Goal: Communication & Community: Answer question/provide support

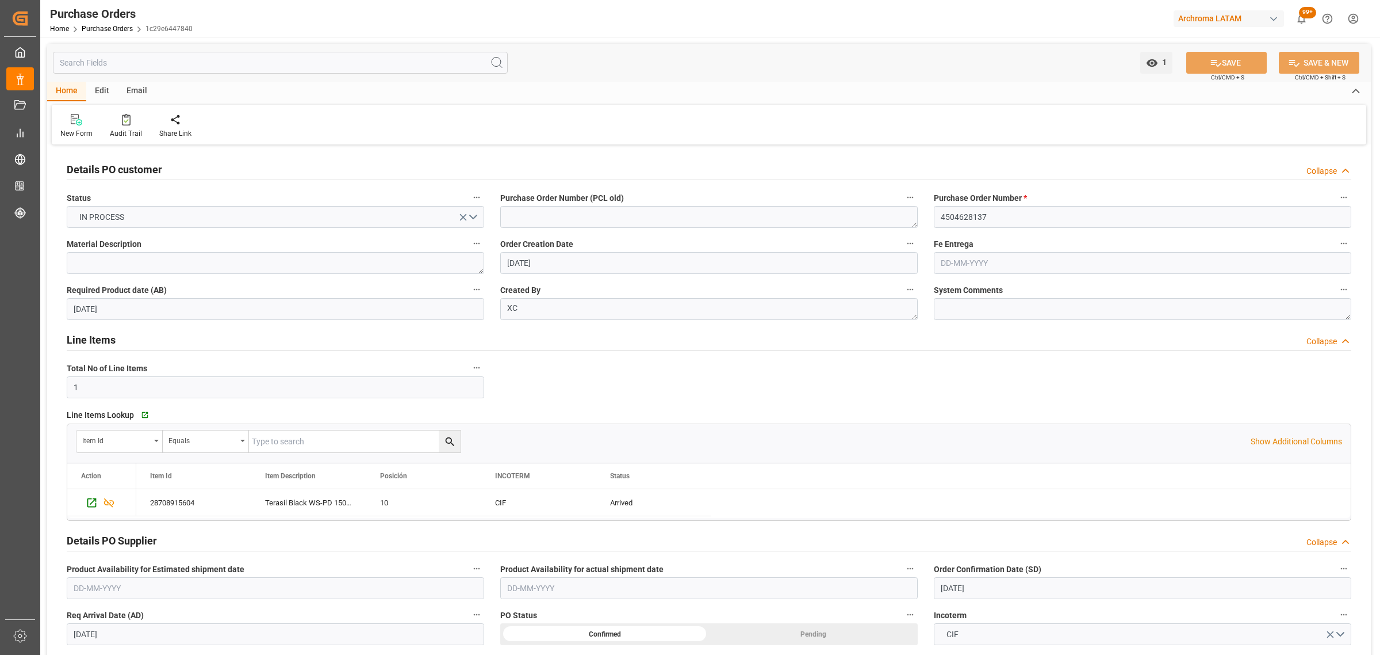
scroll to position [783, 0]
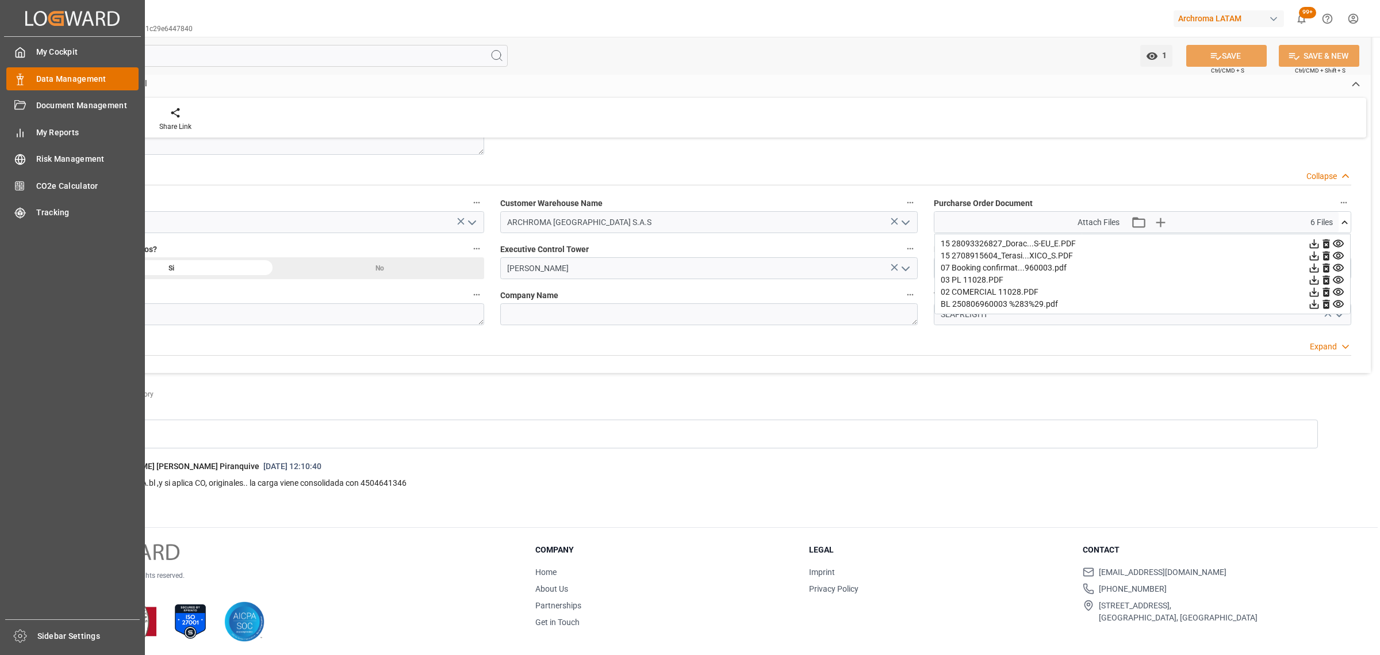
click at [35, 85] on div "Data Management Data Management" at bounding box center [72, 78] width 132 height 22
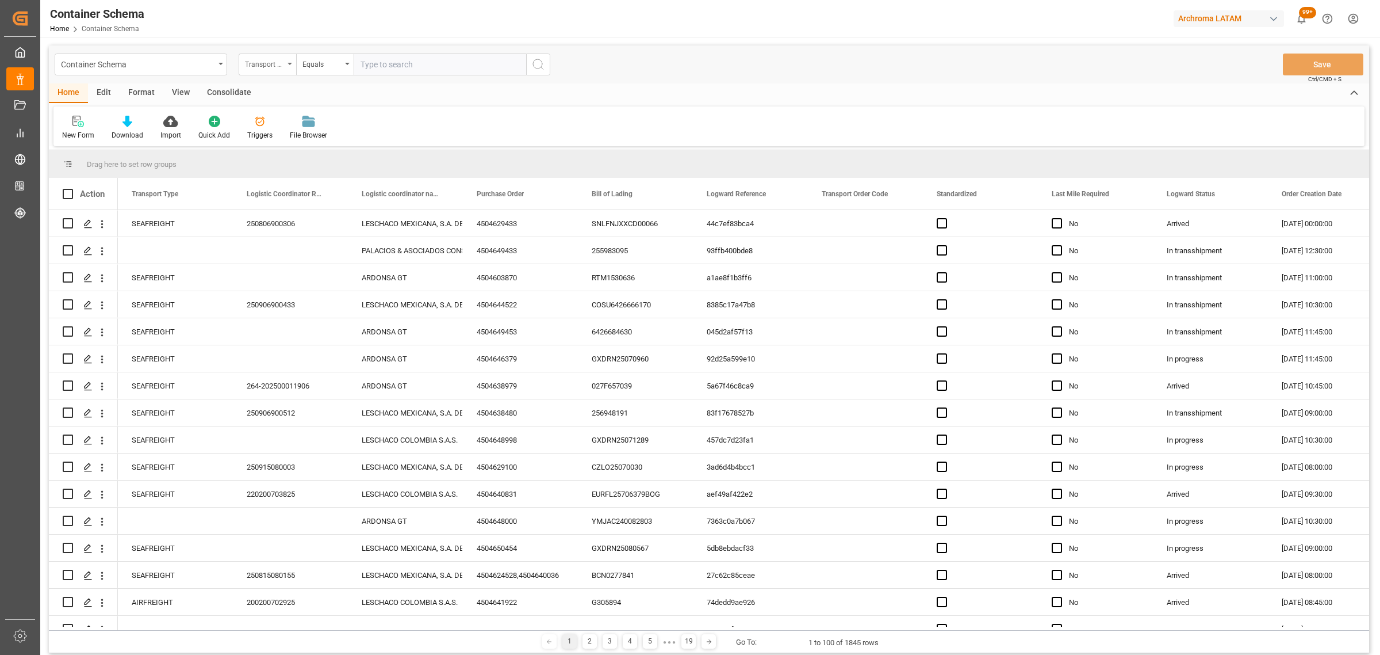
click at [245, 74] on div "Transport Type" at bounding box center [268, 64] width 58 height 22
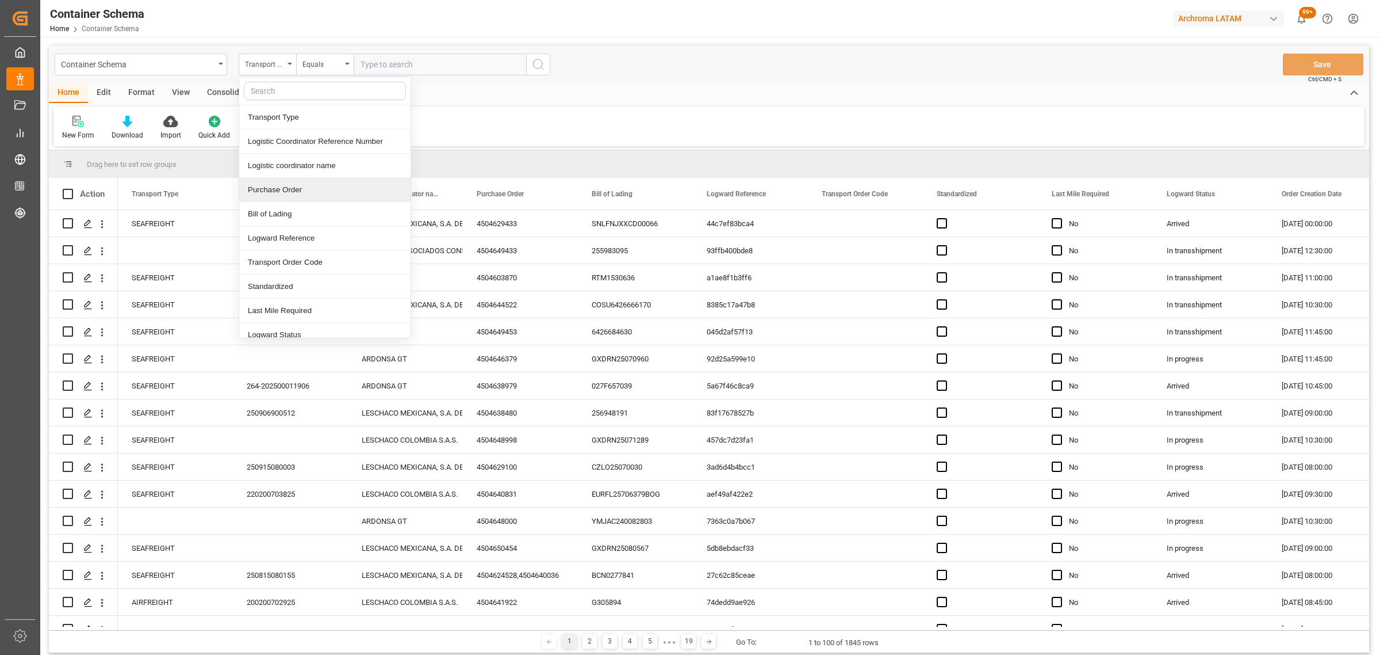
click at [299, 190] on div "Purchase Order" at bounding box center [324, 190] width 171 height 24
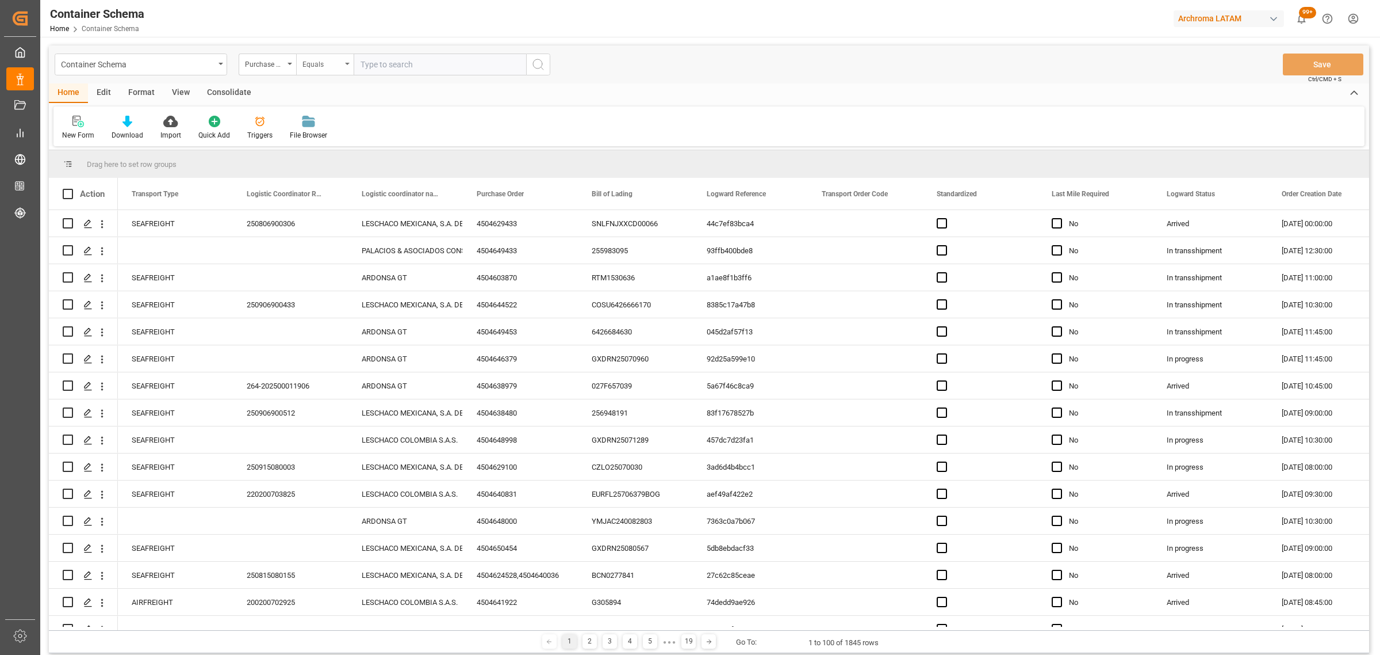
click at [337, 58] on div "Equals" at bounding box center [322, 62] width 39 height 13
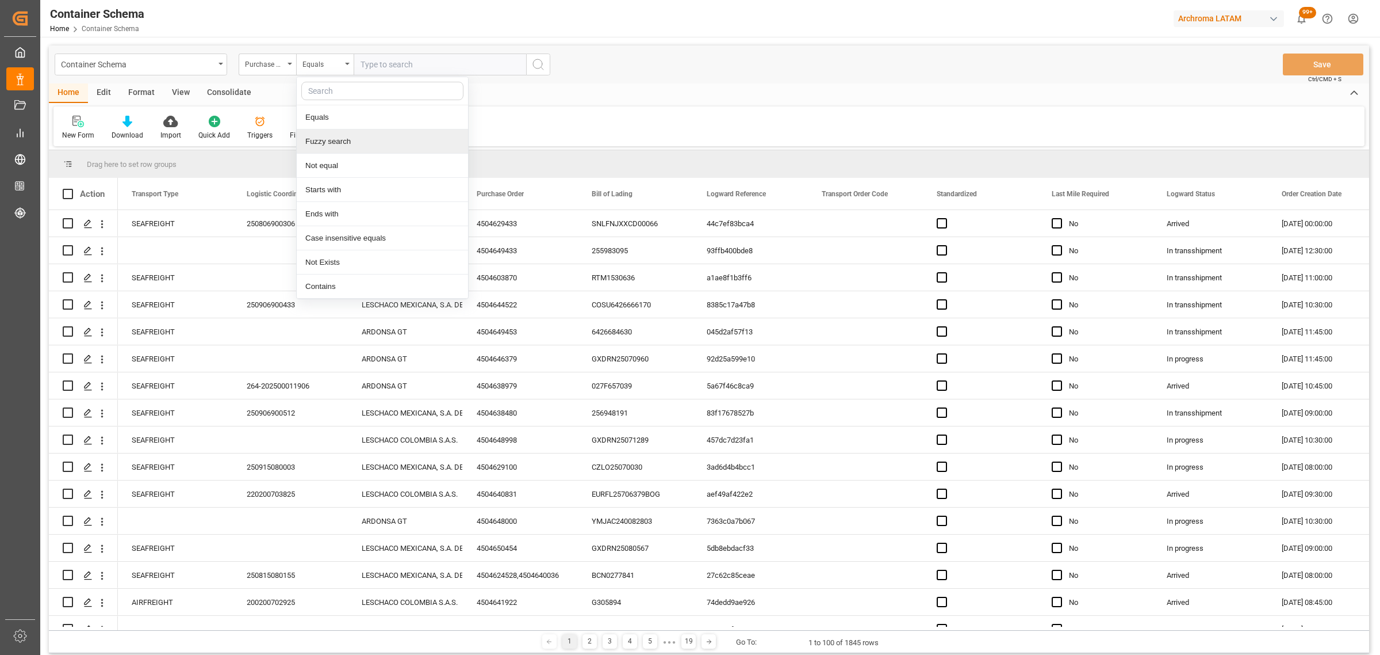
click at [339, 141] on div "Fuzzy search" at bounding box center [382, 141] width 171 height 24
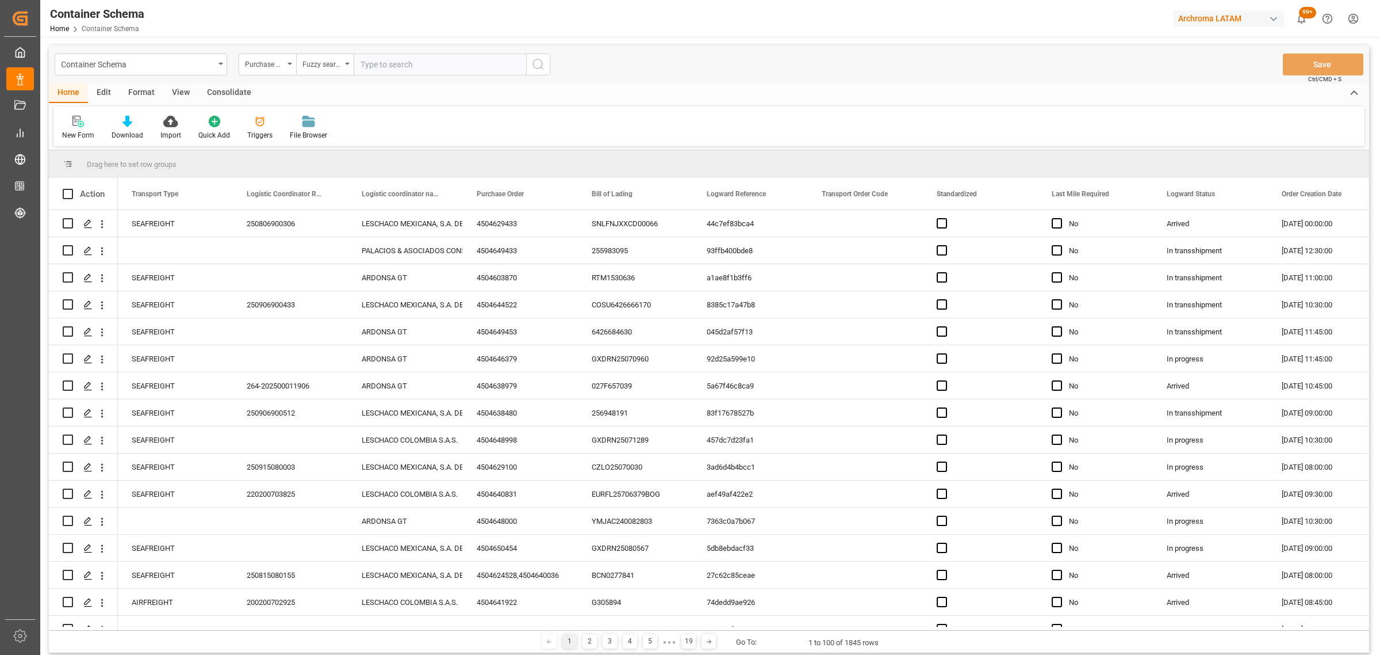
drag, startPoint x: 424, startPoint y: 33, endPoint x: 415, endPoint y: 62, distance: 30.4
click at [424, 41] on div "Container Schema Home Container Schema Archroma LATAM 99+ Notifications Only sh…" at bounding box center [709, 327] width 1338 height 655
drag, startPoint x: 415, startPoint y: 62, endPoint x: 410, endPoint y: 67, distance: 6.9
click at [414, 62] on input "text" at bounding box center [440, 64] width 173 height 22
paste input "4504610648"
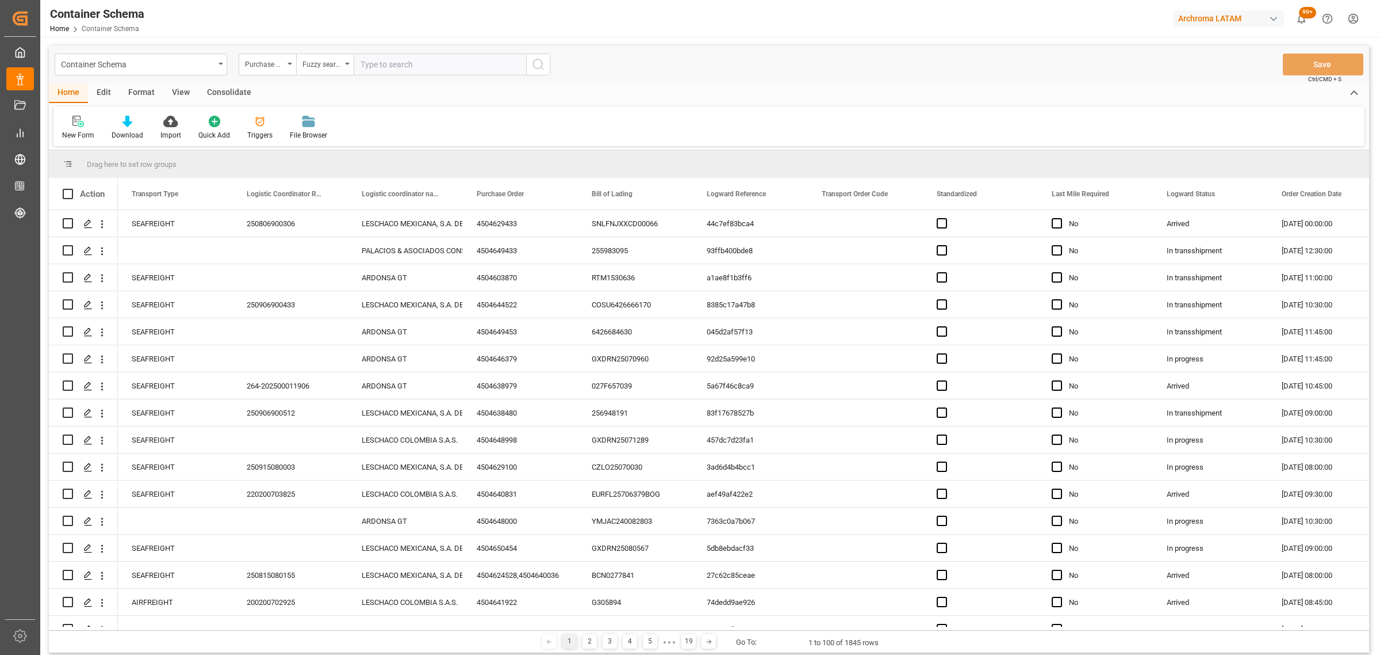
type input "4504610648"
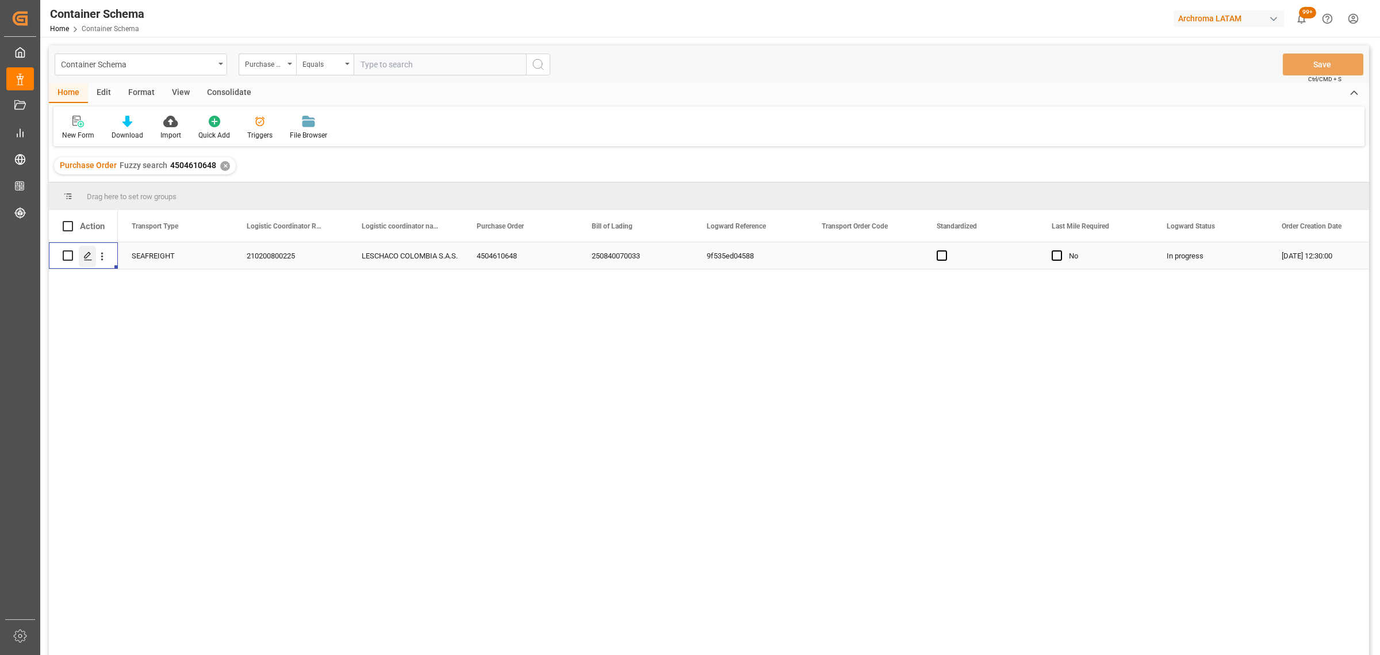
click at [88, 259] on icon "Press SPACE to select this row." at bounding box center [87, 255] width 9 height 9
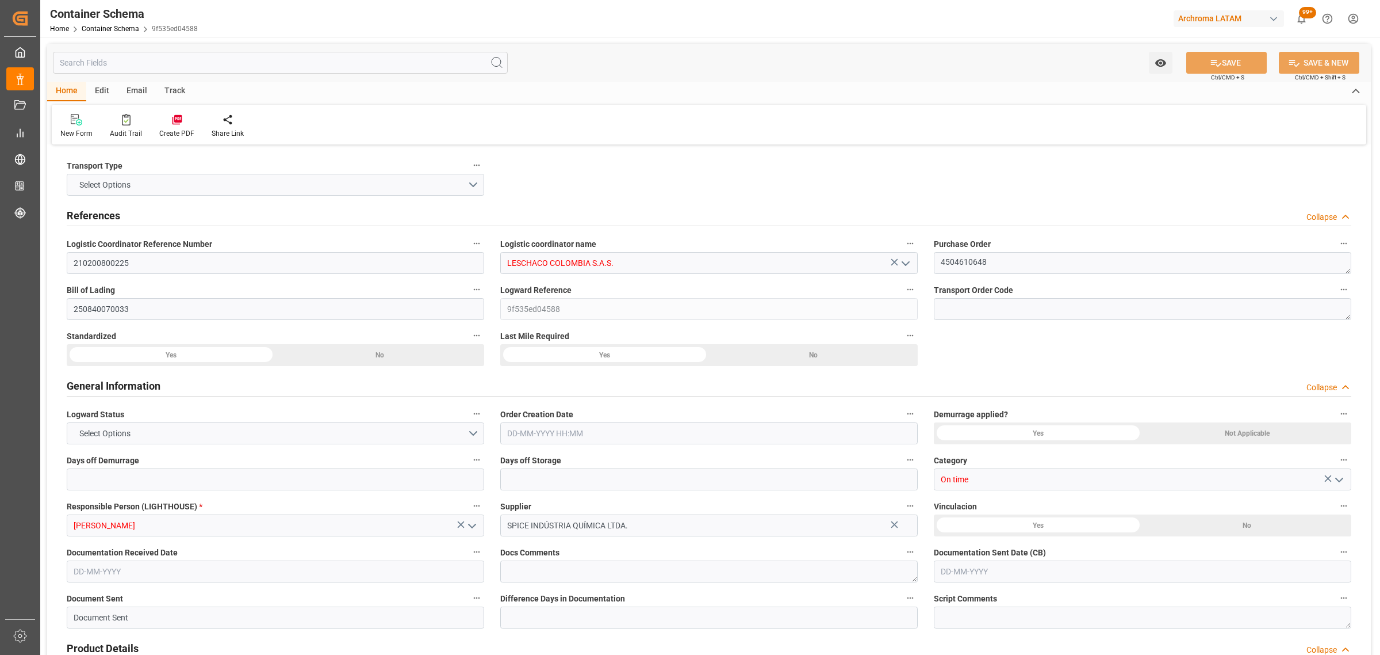
type input "0"
type input "3"
type input "1"
type input "22"
type input "5060"
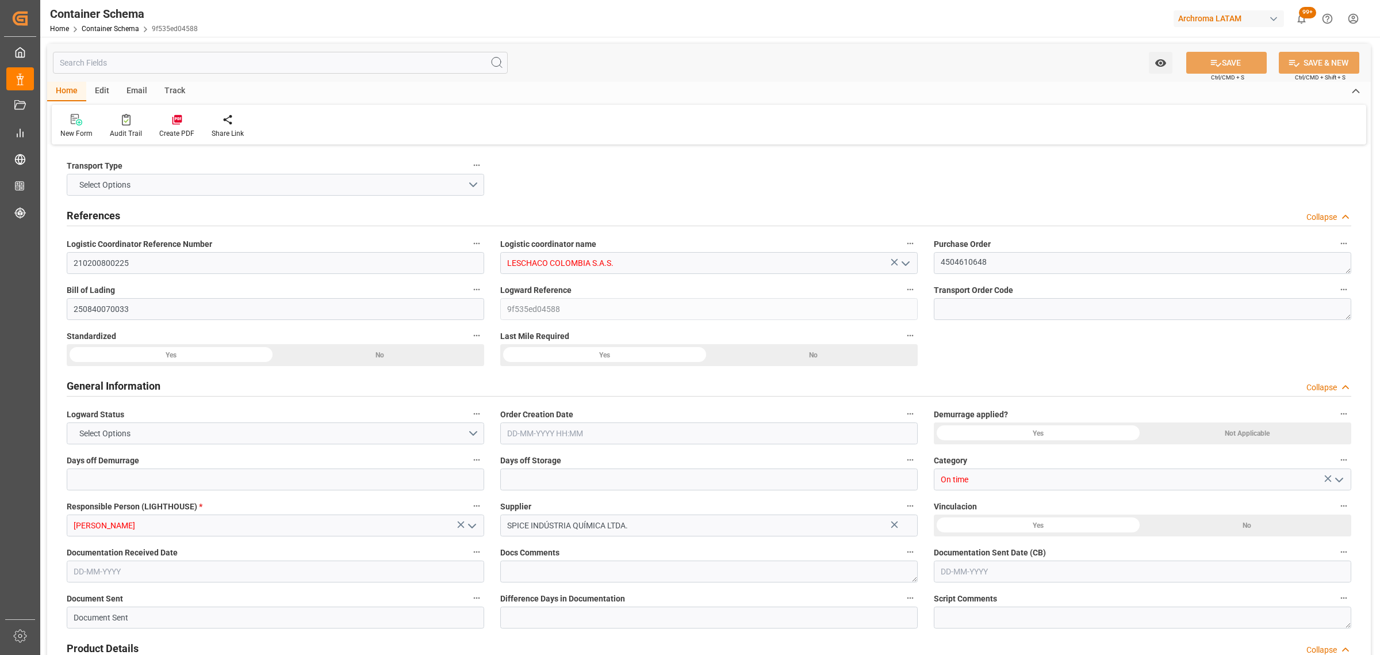
type input "5385.4"
type input "ONE"
type input "Ocean Network Express"
type input "BRSSZ"
type input "COCTG"
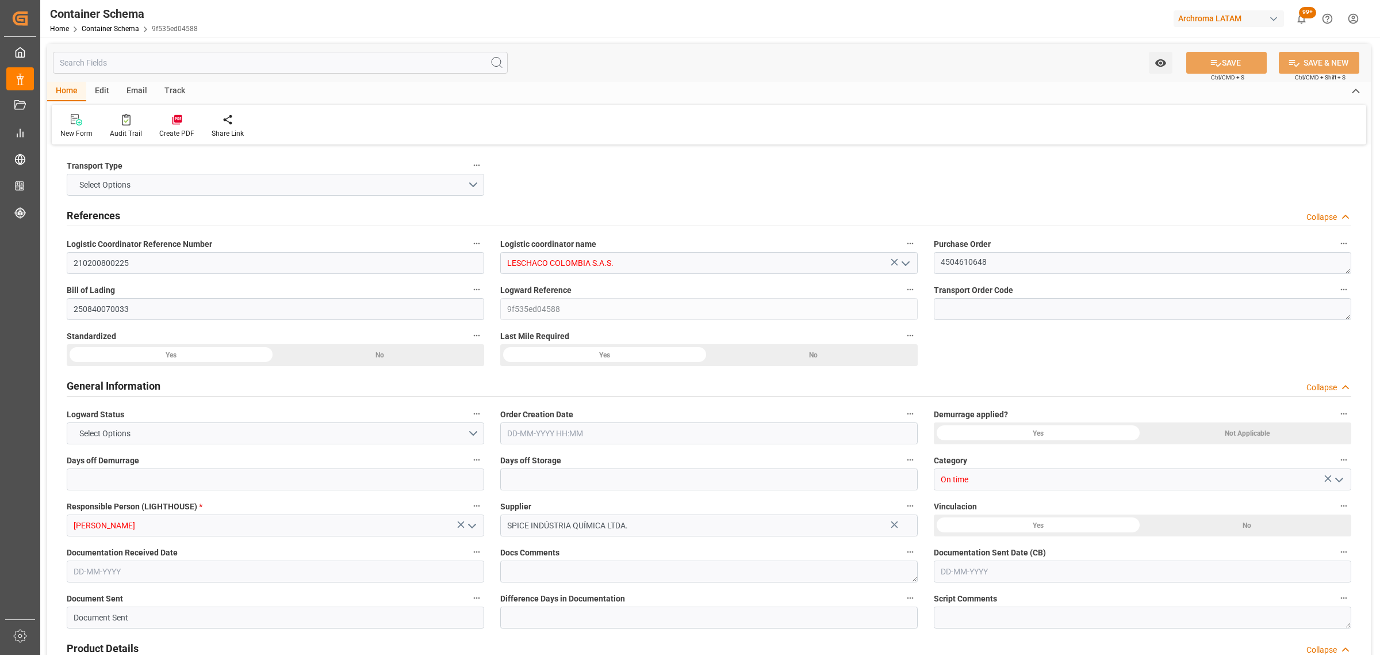
type input "COCTG"
type input "9302102"
type input "[DATE] 12:30"
type input "[DATE]"
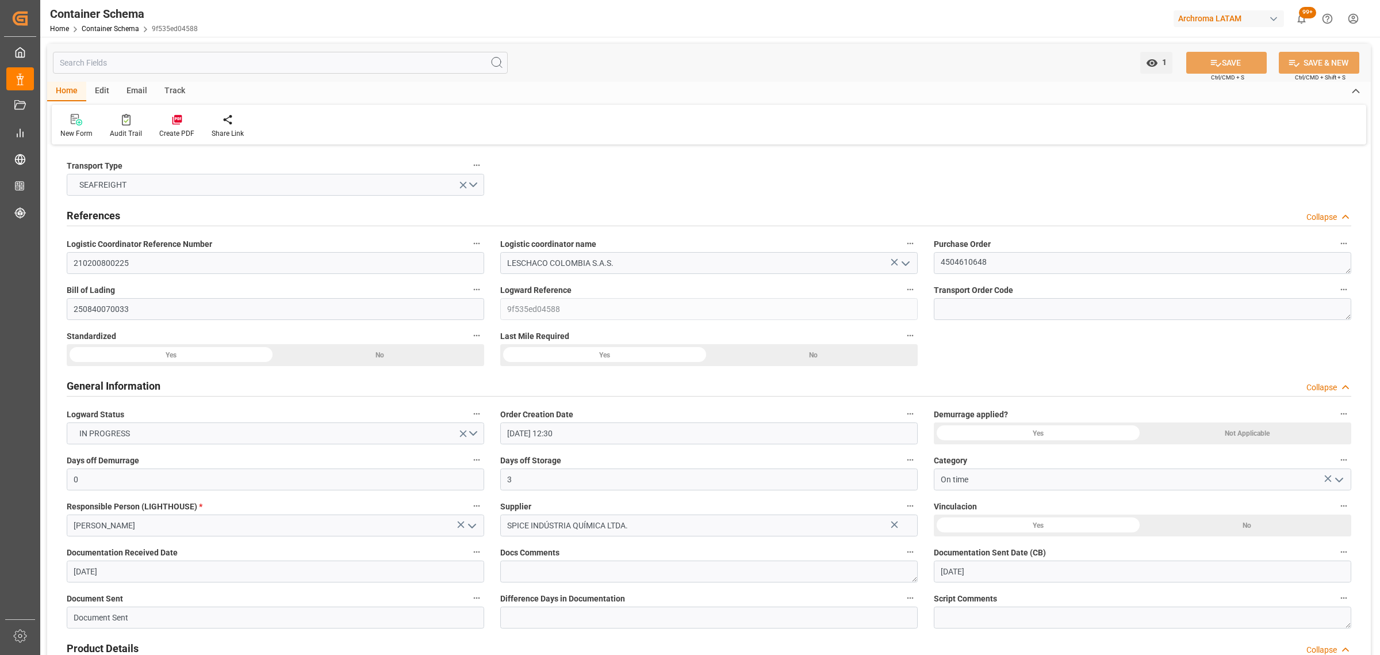
type input "[DATE]"
type input "[DATE] 00:00"
type input "[DATE] 01:00"
type input "[DATE] 00:00"
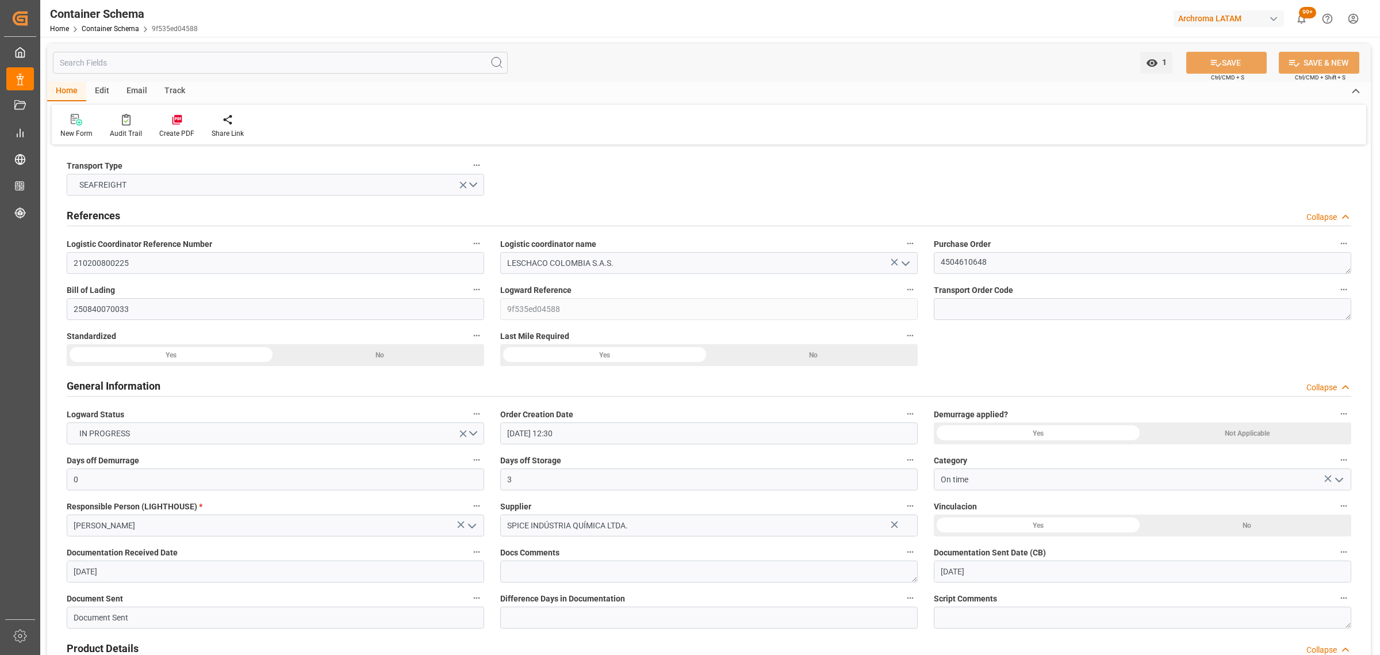
type input "[DATE] 22:00"
click at [135, 95] on div "Email" at bounding box center [137, 92] width 38 height 20
click at [81, 133] on div "Send Email" at bounding box center [77, 133] width 35 height 10
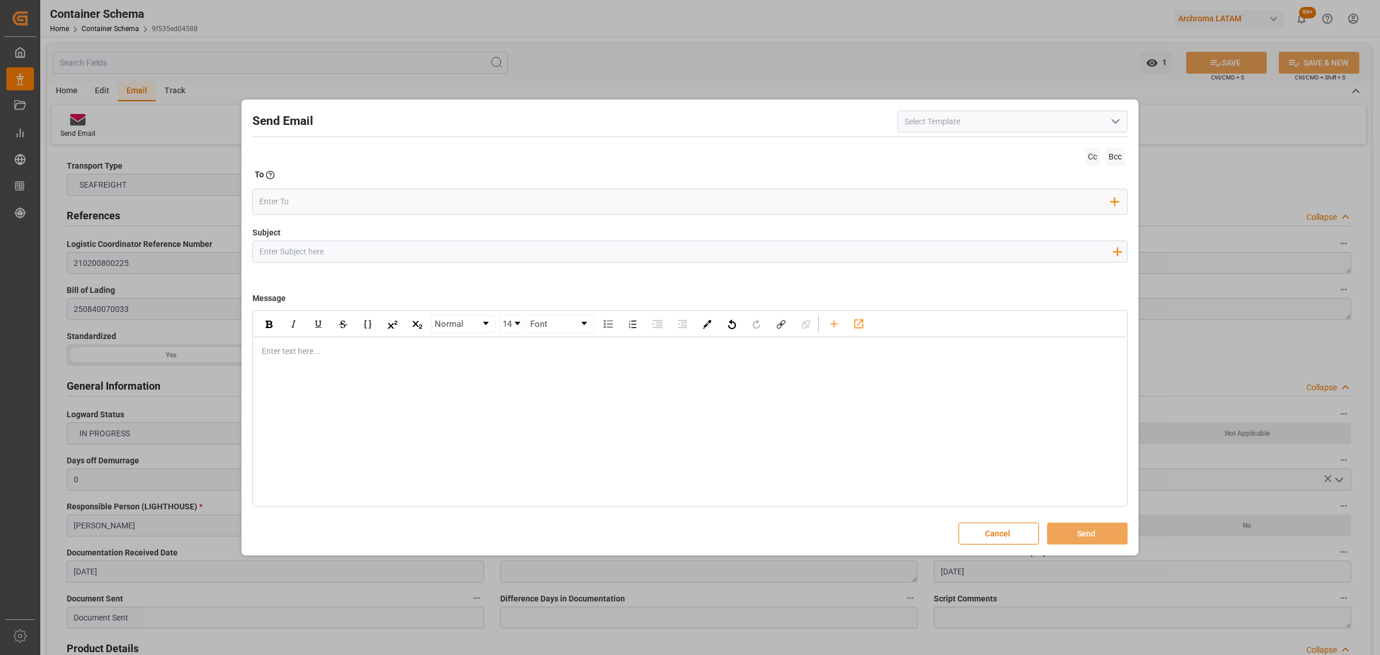
click at [1126, 122] on input at bounding box center [1013, 121] width 230 height 22
click at [1118, 122] on icon "open menu" at bounding box center [1116, 121] width 14 height 14
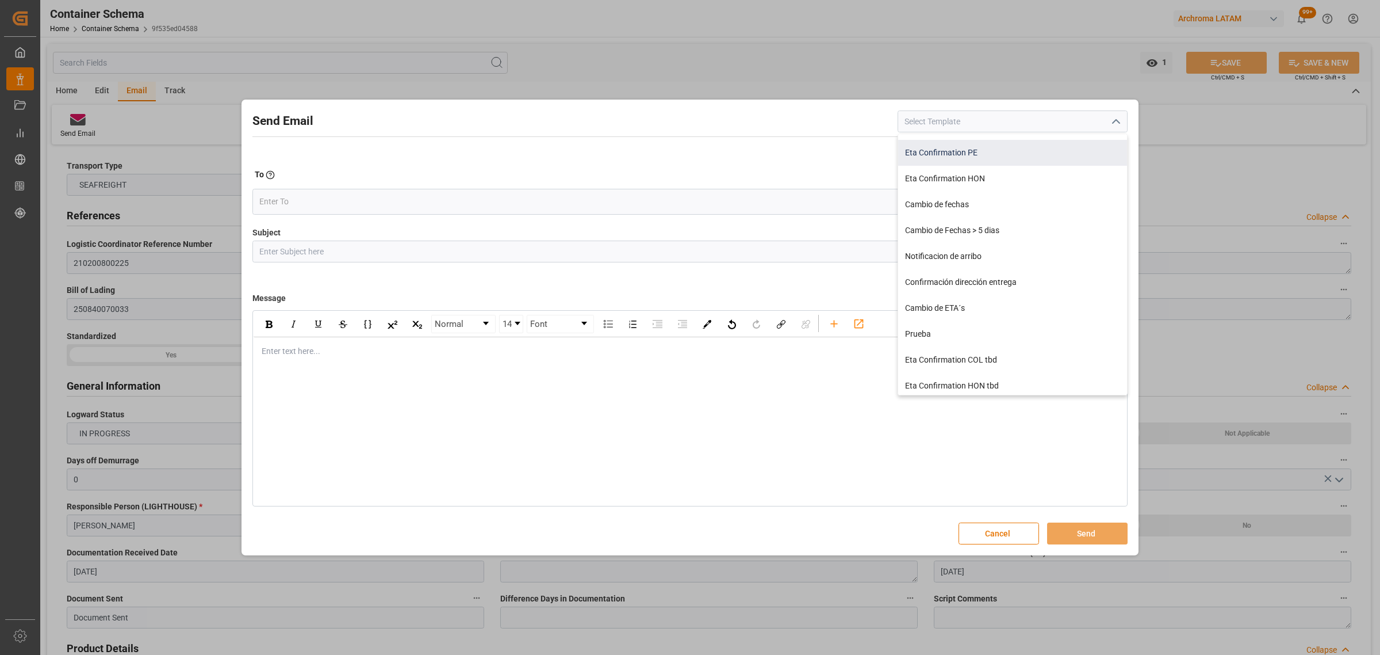
scroll to position [231, 0]
click at [988, 254] on div "Notificacion de arribo" at bounding box center [1012, 253] width 229 height 26
type input "Notificacion de arribo"
type input "Aviso de llegada || PO {{orderReference}} | BL {{bookingNumber}} || CONTENEDOR …"
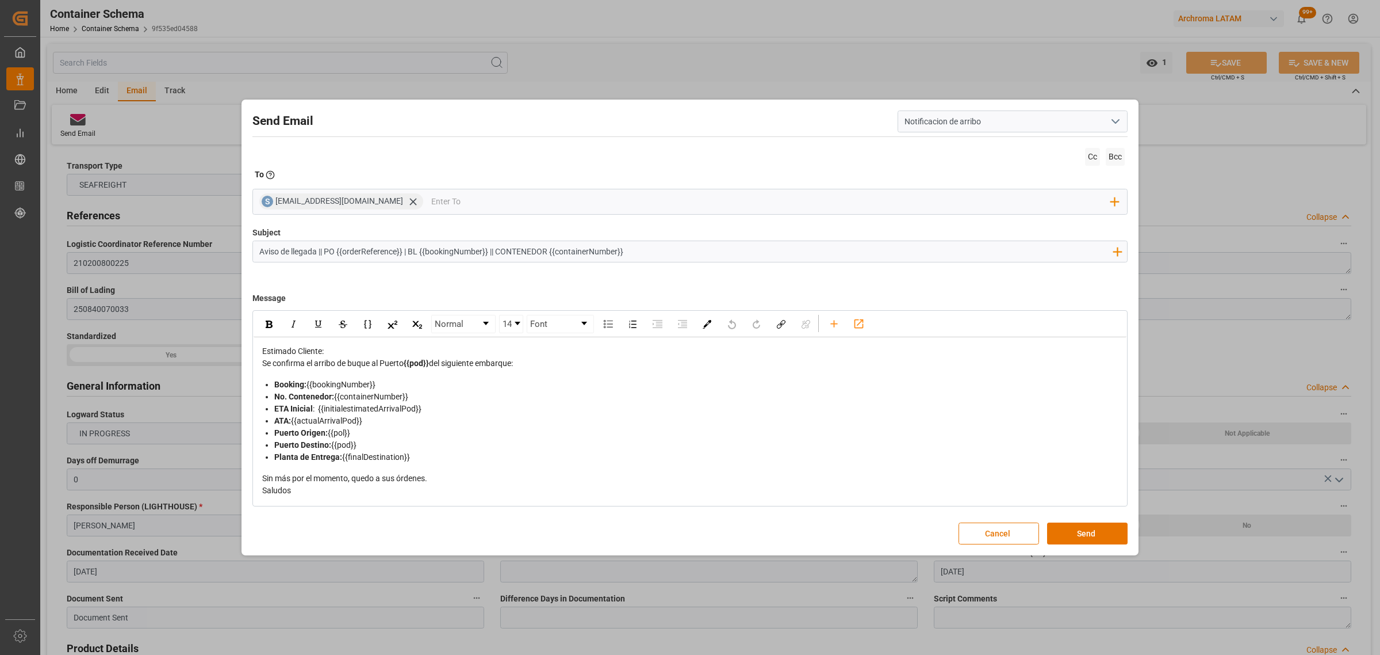
drag, startPoint x: 645, startPoint y: 248, endPoint x: 156, endPoint y: 201, distance: 491.2
click at [156, 201] on div "Send Email Notificacion de arribo Cc Bcc To Enter the TO Email address S [EMAIL…" at bounding box center [690, 327] width 1380 height 655
click at [407, 200] on icon at bounding box center [413, 202] width 12 height 12
drag, startPoint x: 515, startPoint y: 364, endPoint x: 263, endPoint y: 367, distance: 251.4
click at [263, 367] on div "Se confirma el arribo de buque al Puerto {{pod}} del siguiente embarque:" at bounding box center [690, 363] width 856 height 12
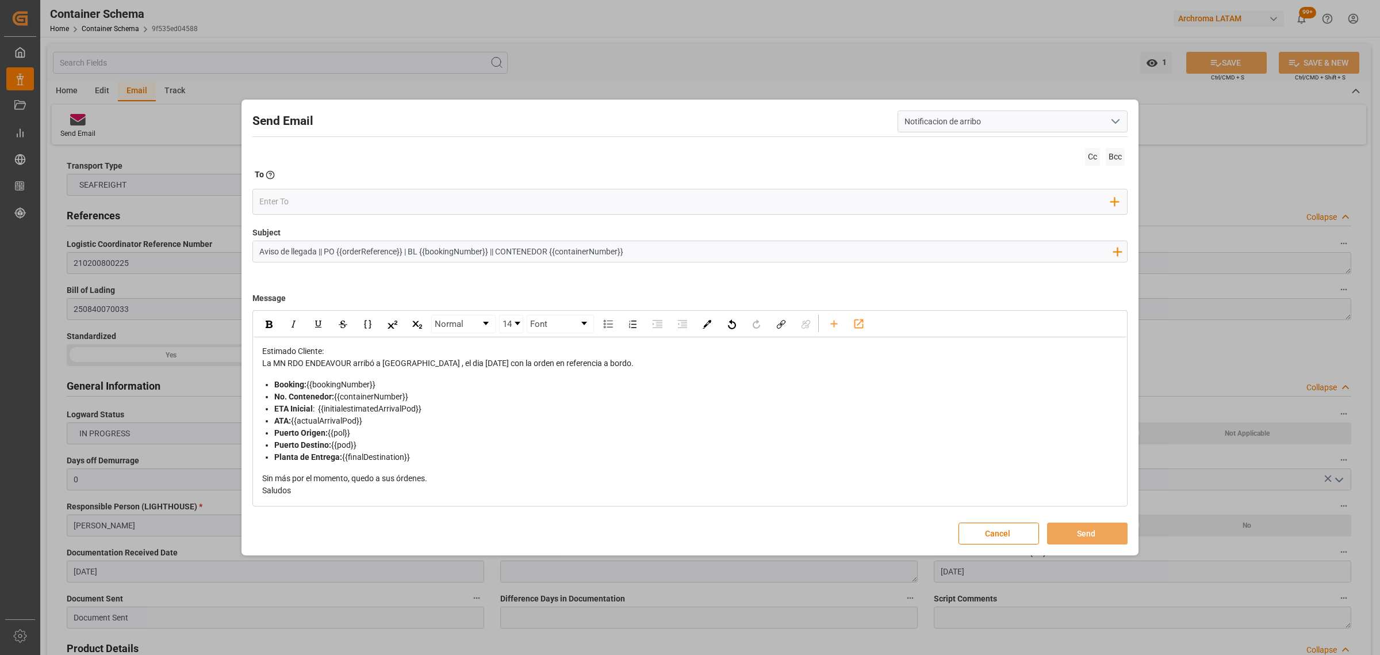
click at [340, 354] on div "Estimado Cliente:" at bounding box center [690, 351] width 856 height 12
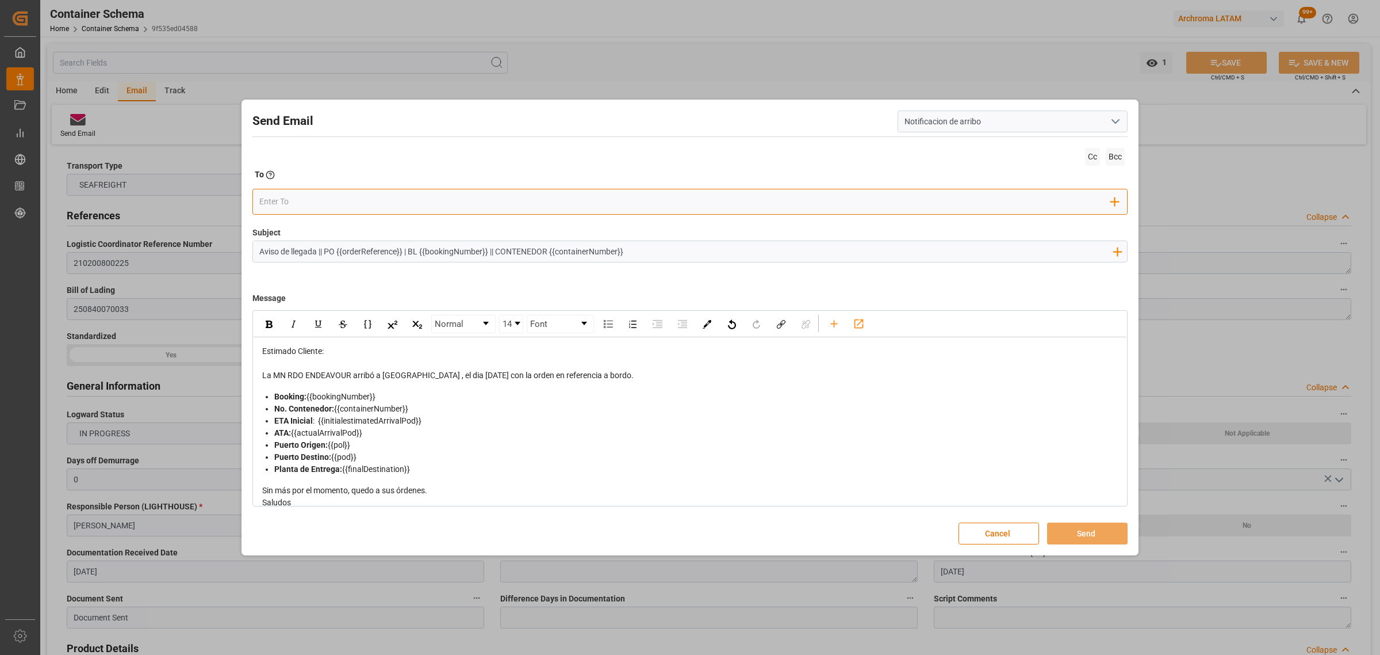
click at [296, 210] on input "email" at bounding box center [685, 201] width 852 height 17
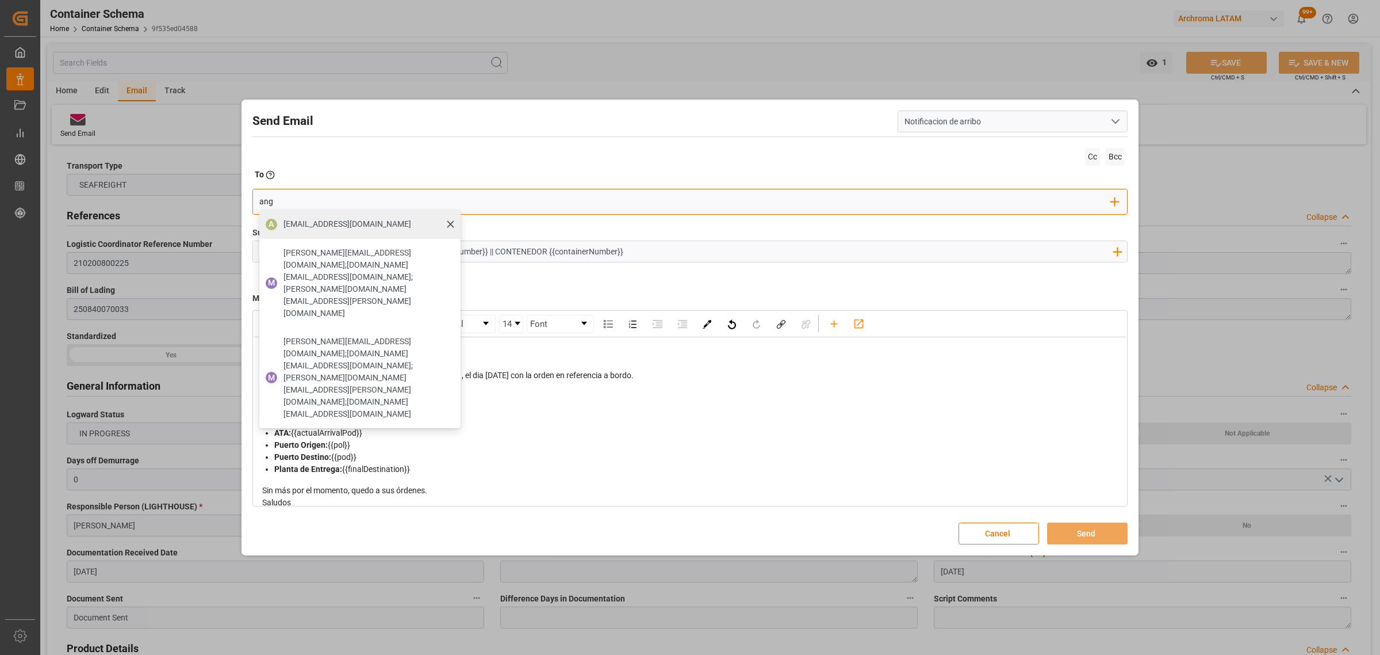
type input "ang"
click at [295, 223] on span "[EMAIL_ADDRESS][DOMAIN_NAME]" at bounding box center [348, 224] width 128 height 12
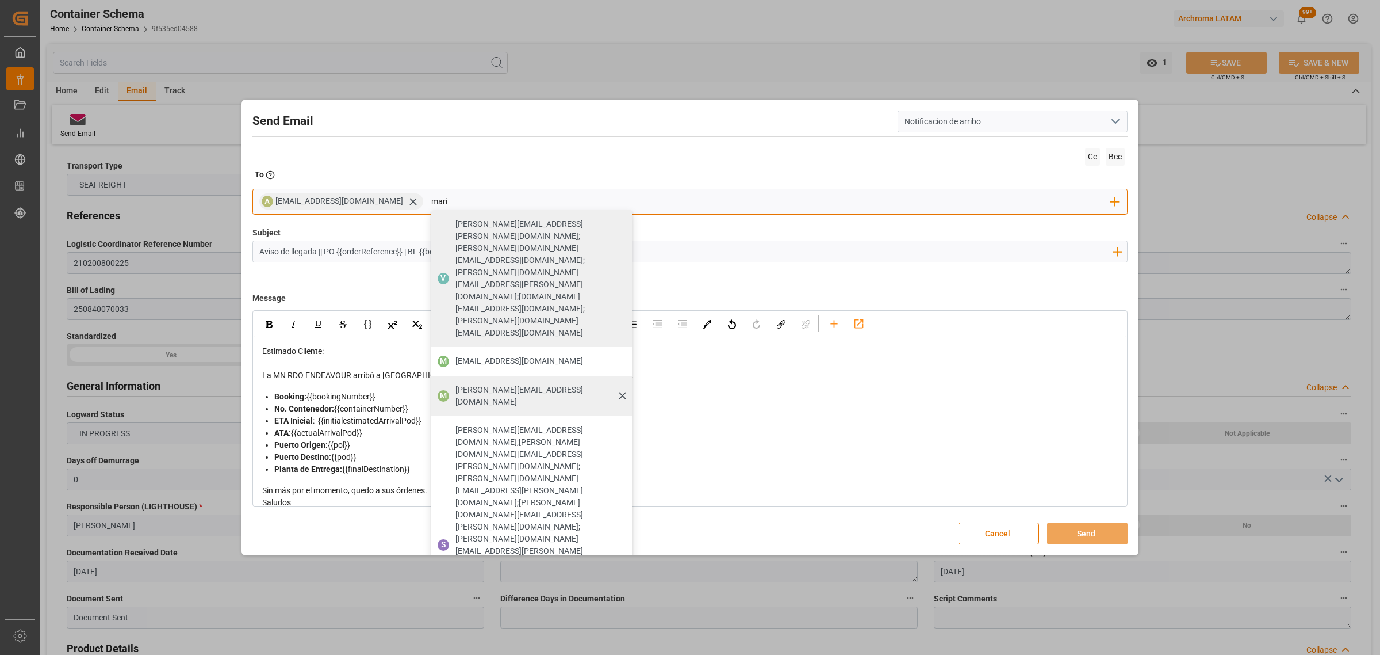
type input "mari"
click at [456, 384] on span "[PERSON_NAME][EMAIL_ADDRESS][DOMAIN_NAME]" at bounding box center [540, 396] width 169 height 24
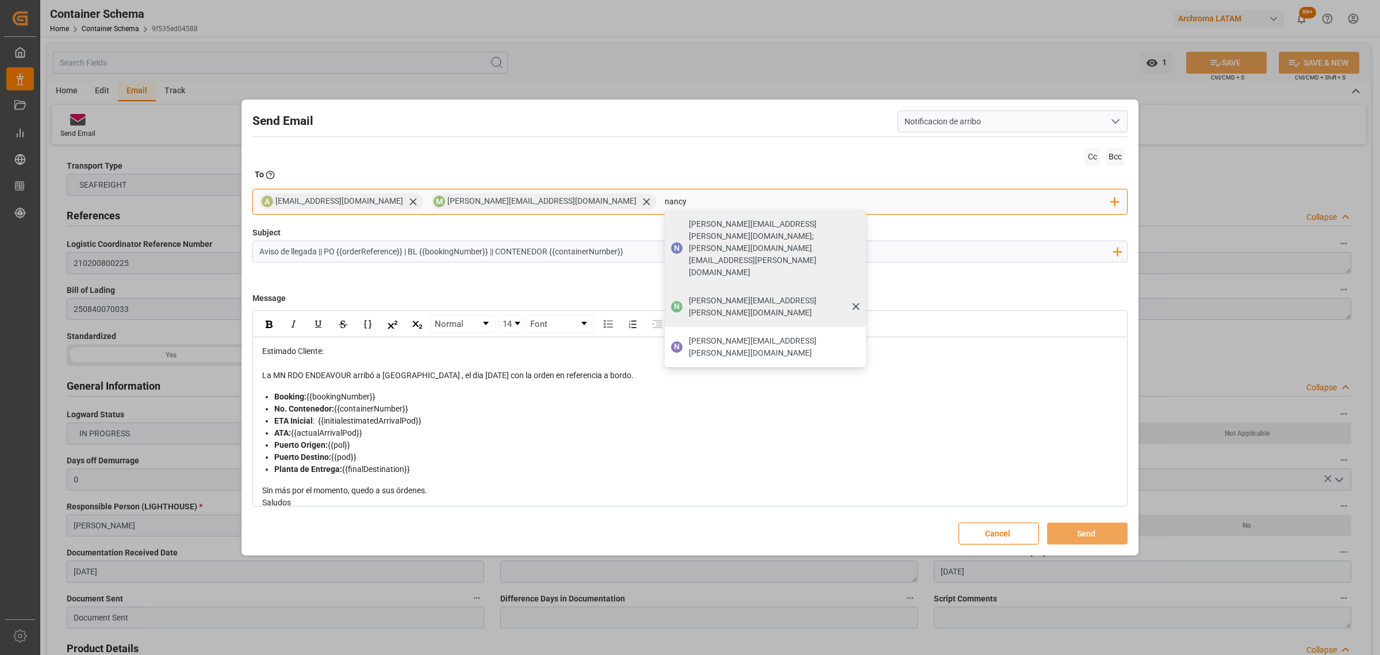
type input "nancy"
click at [703, 294] on span "[PERSON_NAME][EMAIL_ADDRESS][PERSON_NAME][DOMAIN_NAME]" at bounding box center [773, 306] width 169 height 24
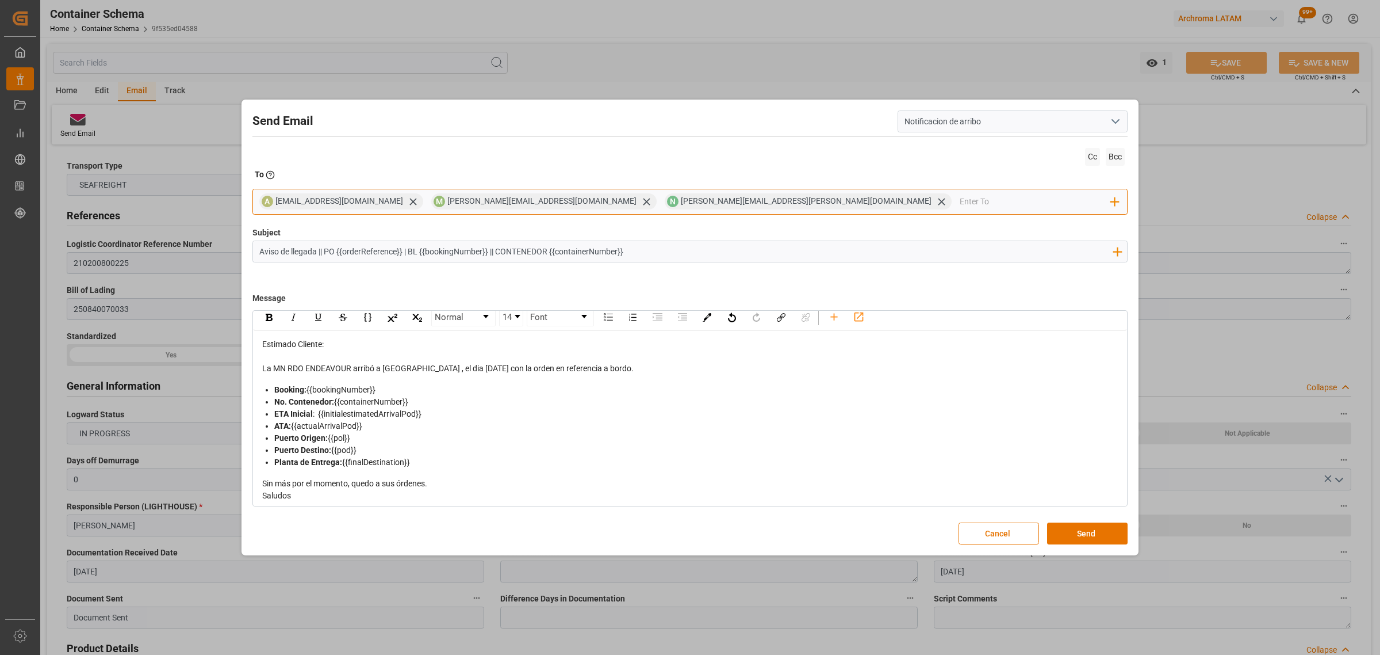
scroll to position [12, 0]
drag, startPoint x: 440, startPoint y: 480, endPoint x: 255, endPoint y: 484, distance: 185.2
click at [255, 484] on div "Estimado Cliente: La MN RDO ENDEAVOUR arribó a [GEOGRAPHIC_DATA] , el dia [DATE…" at bounding box center [690, 415] width 873 height 179
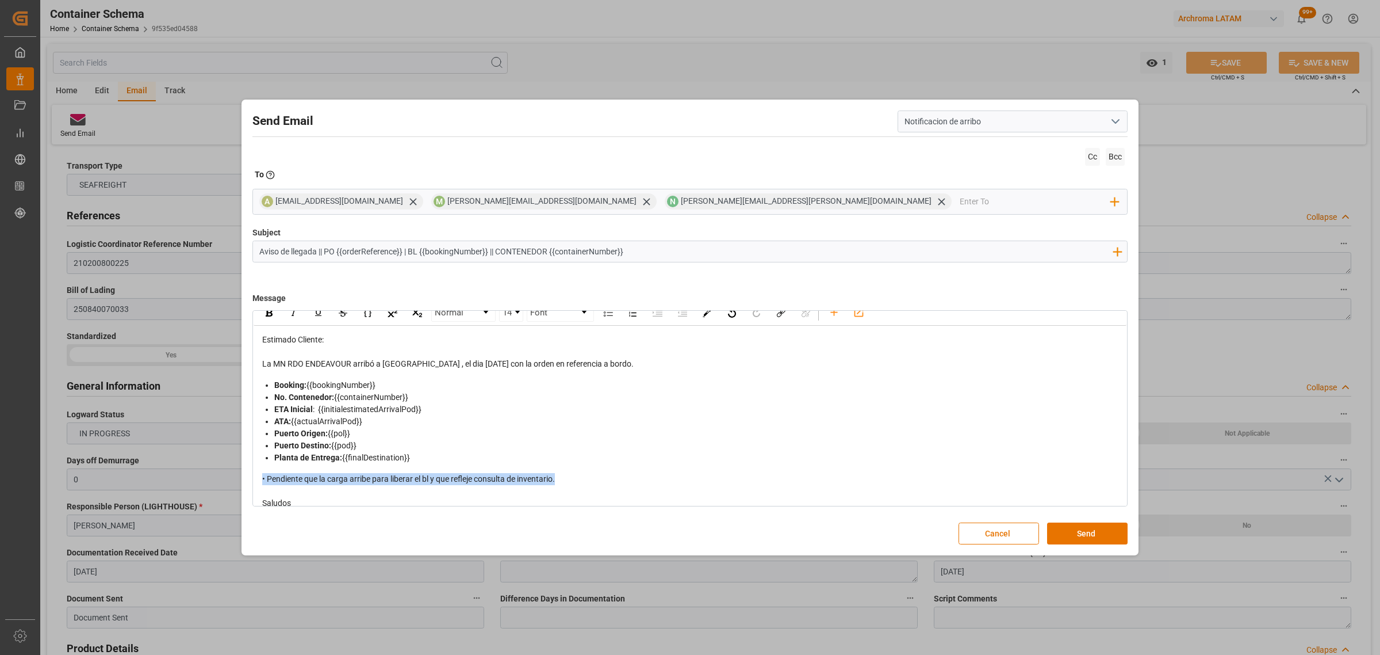
drag, startPoint x: 558, startPoint y: 479, endPoint x: 255, endPoint y: 481, distance: 303.7
click at [255, 481] on div "Estimado Cliente: La MN RDO ENDEAVOUR arribó a [GEOGRAPHIC_DATA] , el dia [DATE…" at bounding box center [690, 422] width 873 height 192
click at [266, 314] on img "rdw-inline-control" at bounding box center [269, 312] width 7 height 7
click at [1092, 530] on button "Send" at bounding box center [1087, 533] width 81 height 22
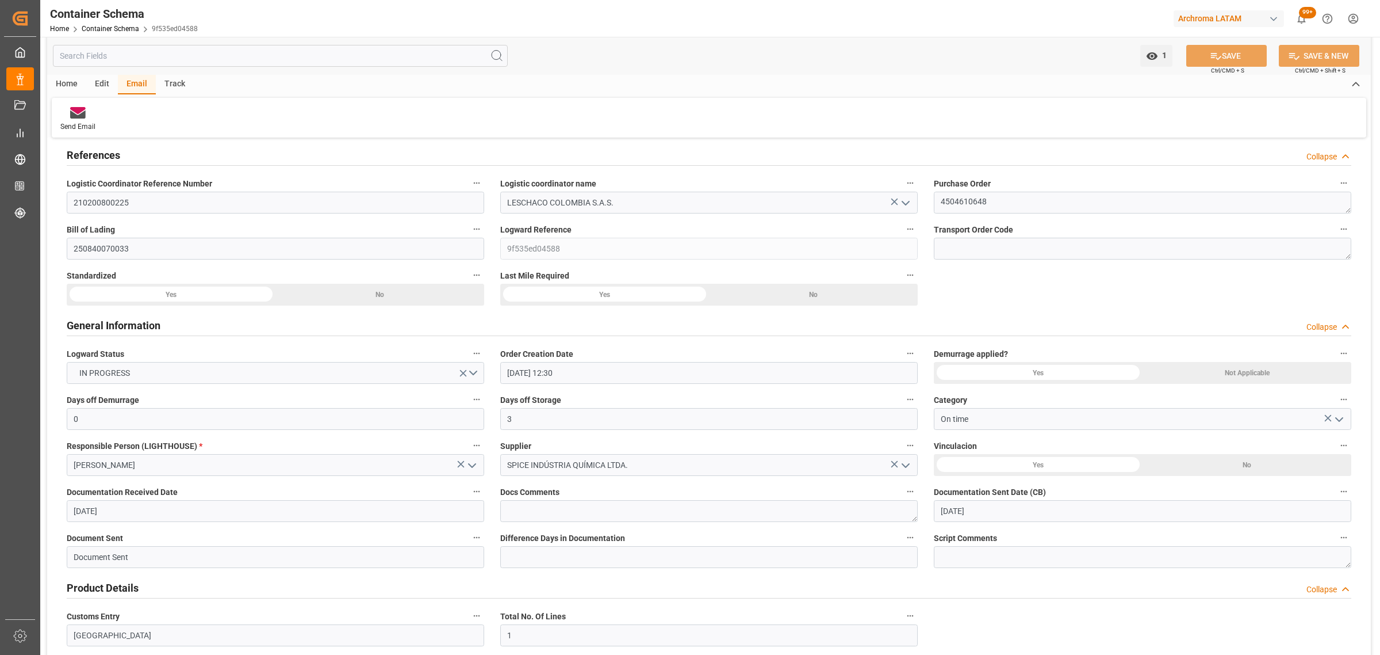
scroll to position [72, 0]
